Goal: Task Accomplishment & Management: Complete application form

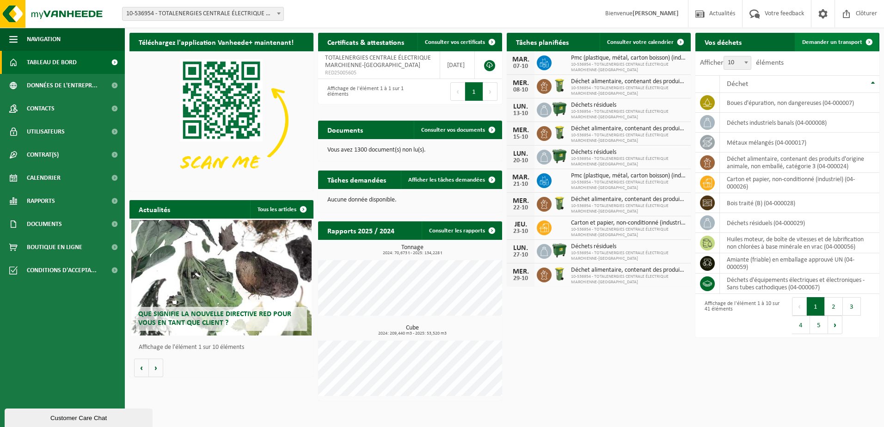
click at [824, 37] on link "Demander un transport" at bounding box center [837, 42] width 84 height 18
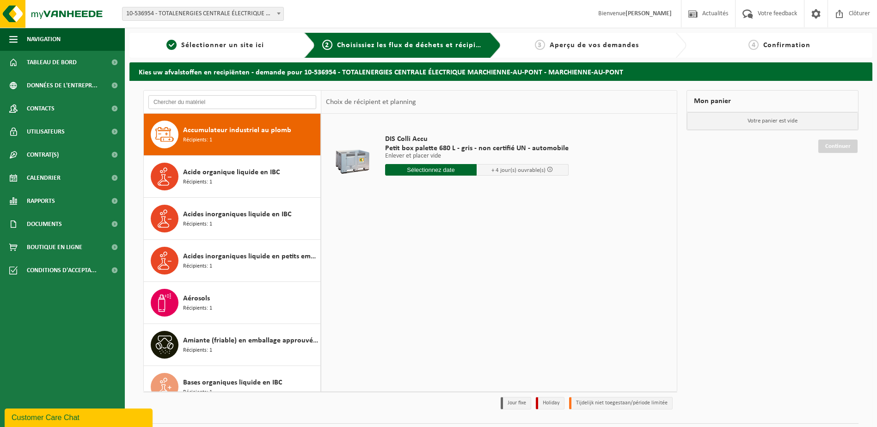
click at [232, 103] on input "text" at bounding box center [232, 102] width 168 height 14
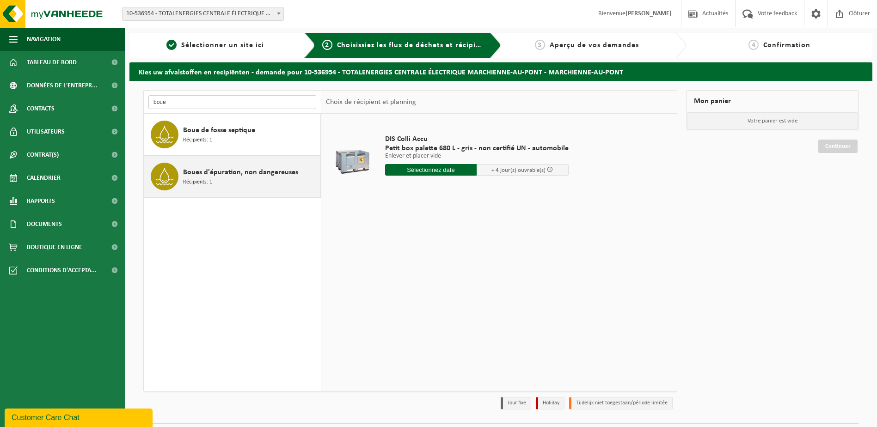
type input "boue"
click at [230, 178] on span "Boues d'épuration, non dangereuses" at bounding box center [240, 172] width 115 height 11
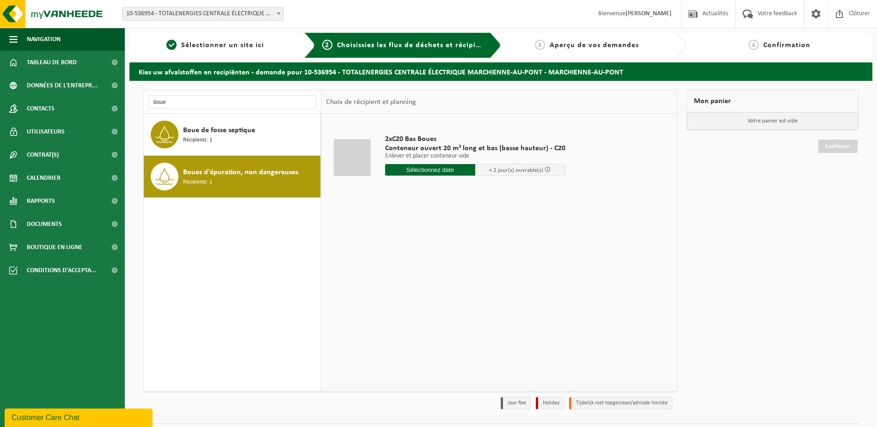
click at [431, 170] on input "text" at bounding box center [430, 170] width 90 height 12
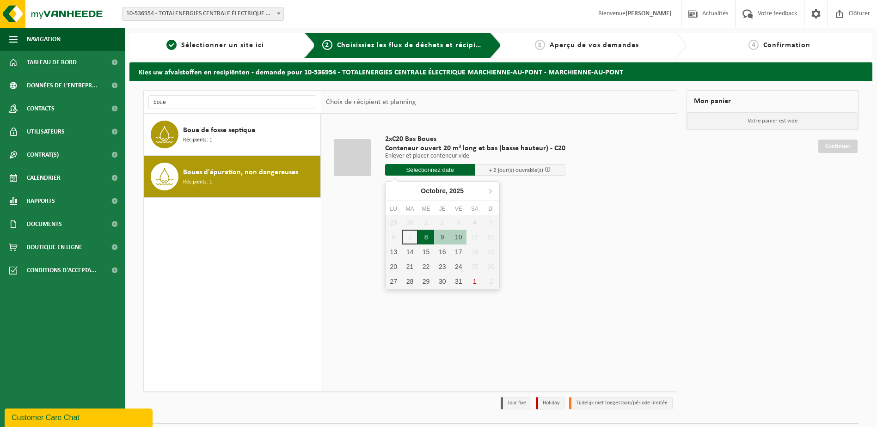
click at [425, 235] on div "8" at bounding box center [426, 237] width 16 height 15
type input "à partir de 2025-10-08"
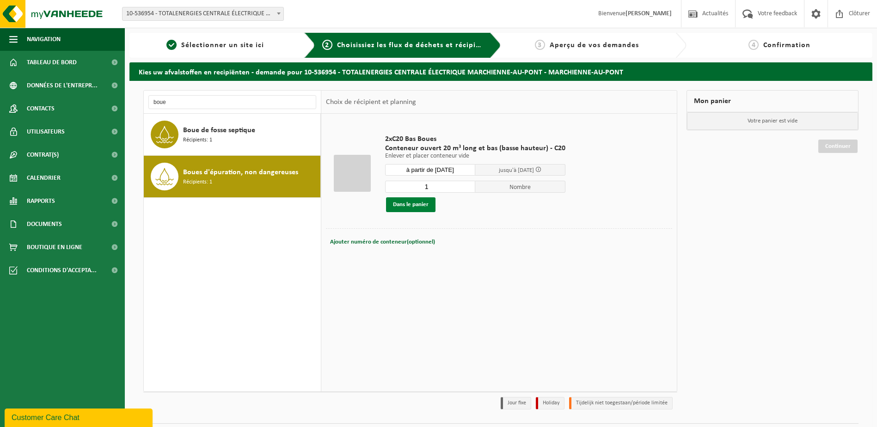
click at [412, 207] on button "Dans le panier" at bounding box center [410, 204] width 49 height 15
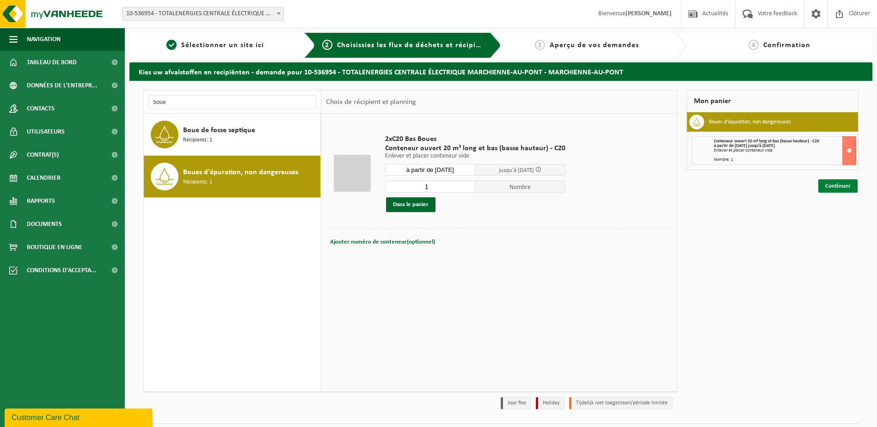
click at [834, 186] on link "Continuer" at bounding box center [838, 185] width 39 height 13
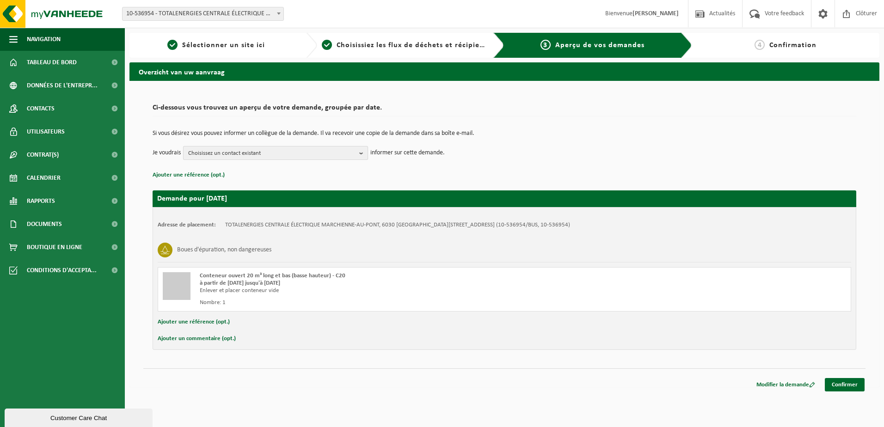
click at [269, 149] on span "Choisissez un contact existant" at bounding box center [271, 154] width 167 height 14
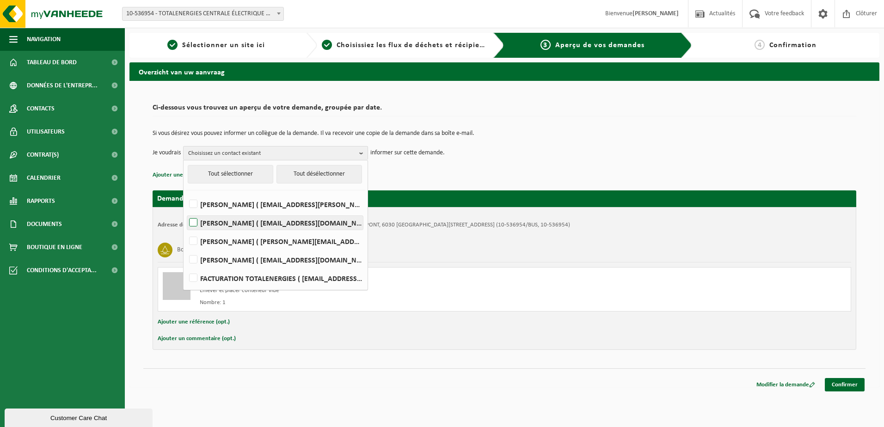
click at [257, 223] on label "Célia Heub ( celia.heub@totalenergies.com )" at bounding box center [275, 223] width 176 height 14
click at [186, 211] on input "Célia Heub ( celia.heub@totalenergies.com )" at bounding box center [185, 211] width 0 height 0
checkbox input "true"
click at [461, 168] on div "Si vous désirez vous pouvez informer un collègue de la demande. Il va recevoir …" at bounding box center [505, 145] width 704 height 48
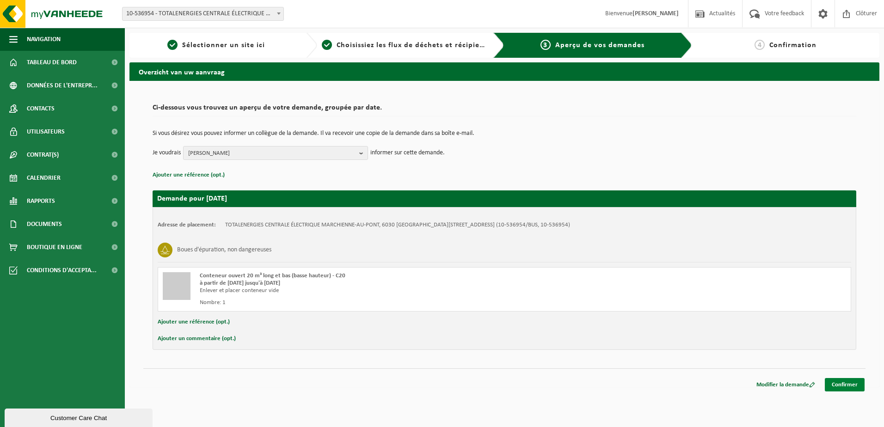
click at [842, 385] on link "Confirmer" at bounding box center [845, 384] width 40 height 13
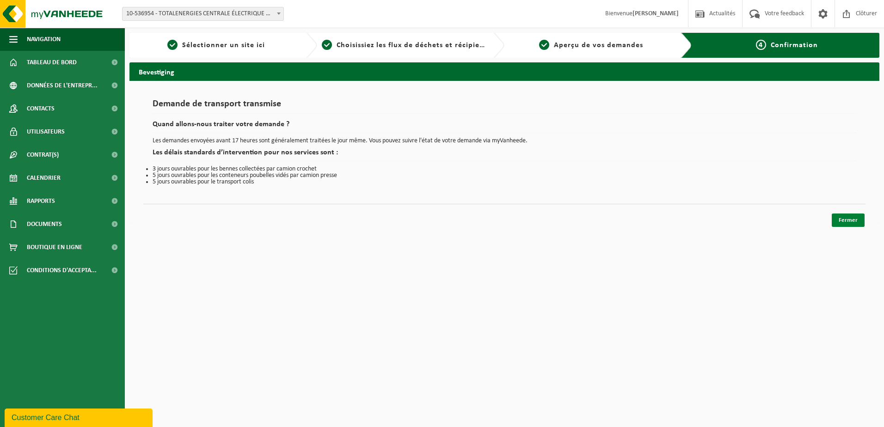
click at [855, 222] on link "Fermer" at bounding box center [848, 220] width 33 height 13
